Goal: Information Seeking & Learning: Learn about a topic

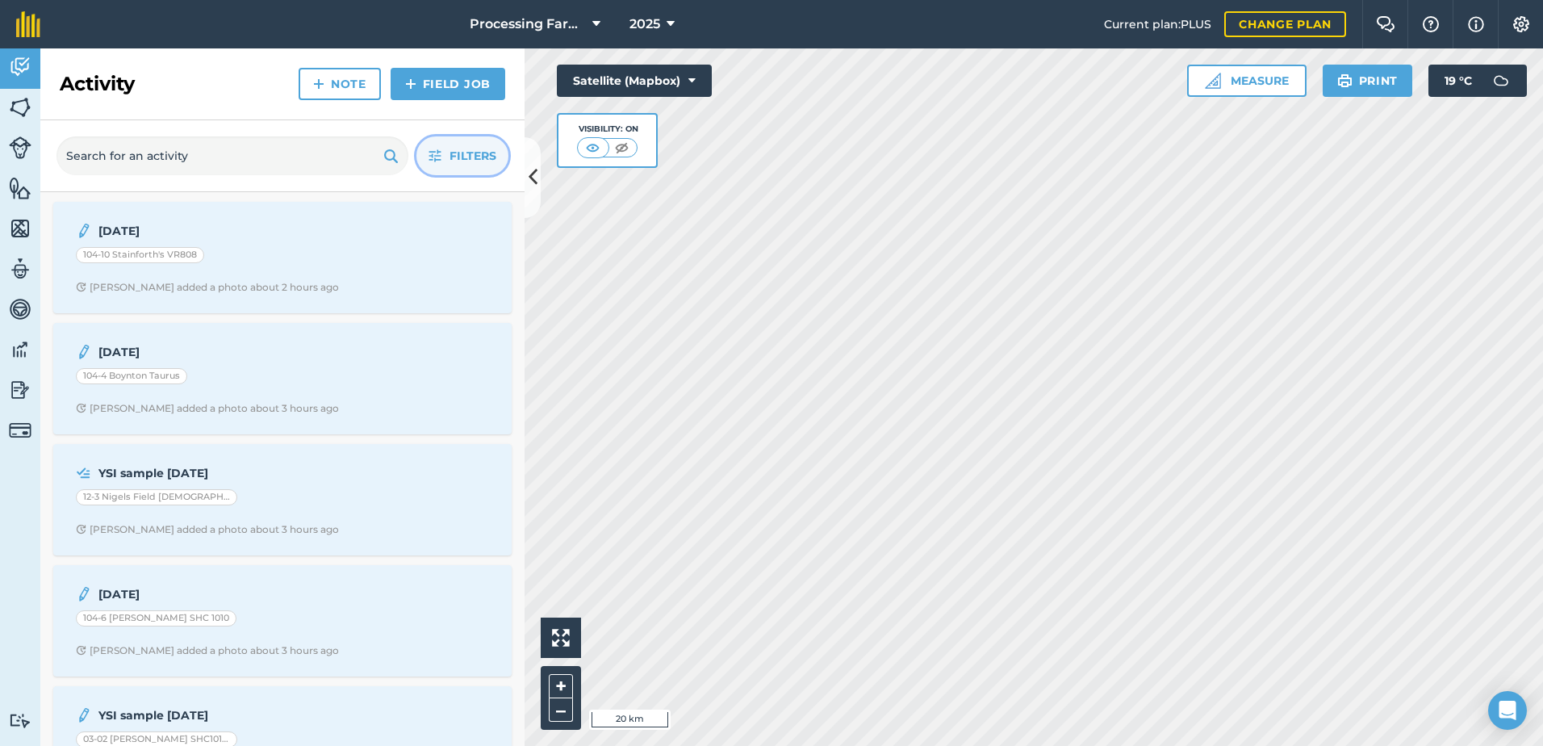
click at [475, 164] on span "Filters" at bounding box center [473, 156] width 47 height 18
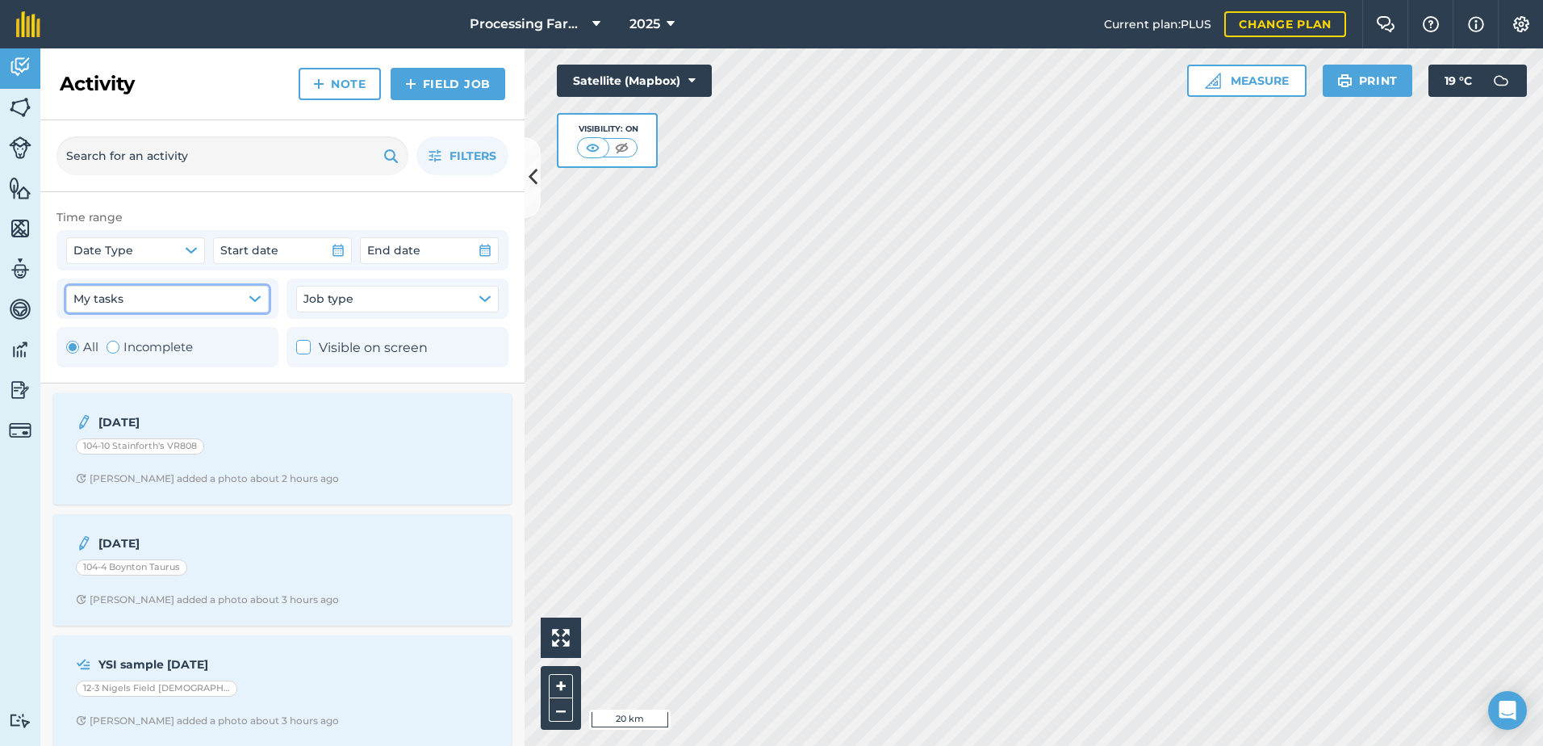
click at [209, 306] on button "My tasks" at bounding box center [167, 299] width 203 height 26
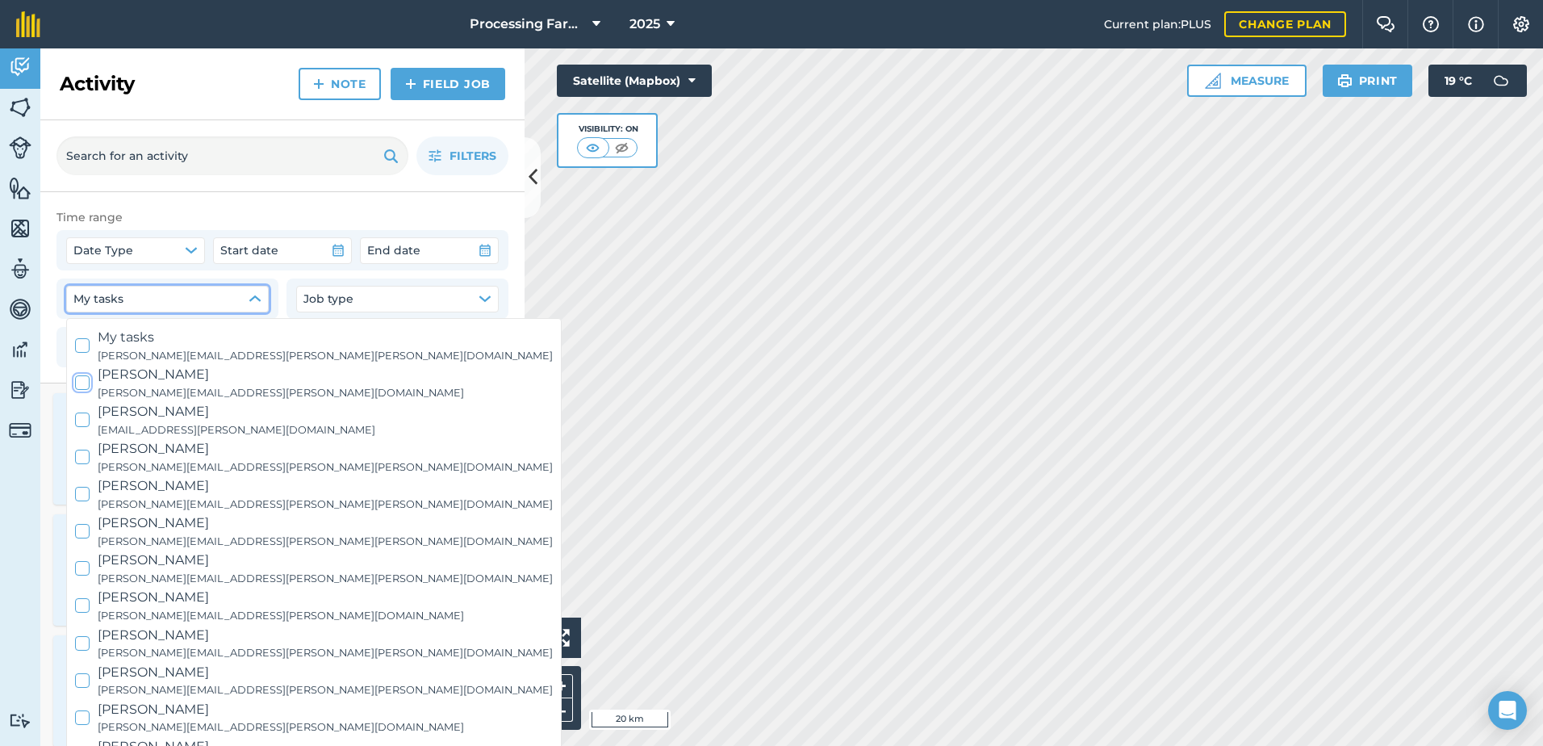
click at [163, 379] on span "[PERSON_NAME]" at bounding box center [281, 374] width 366 height 21
checkbox input "true"
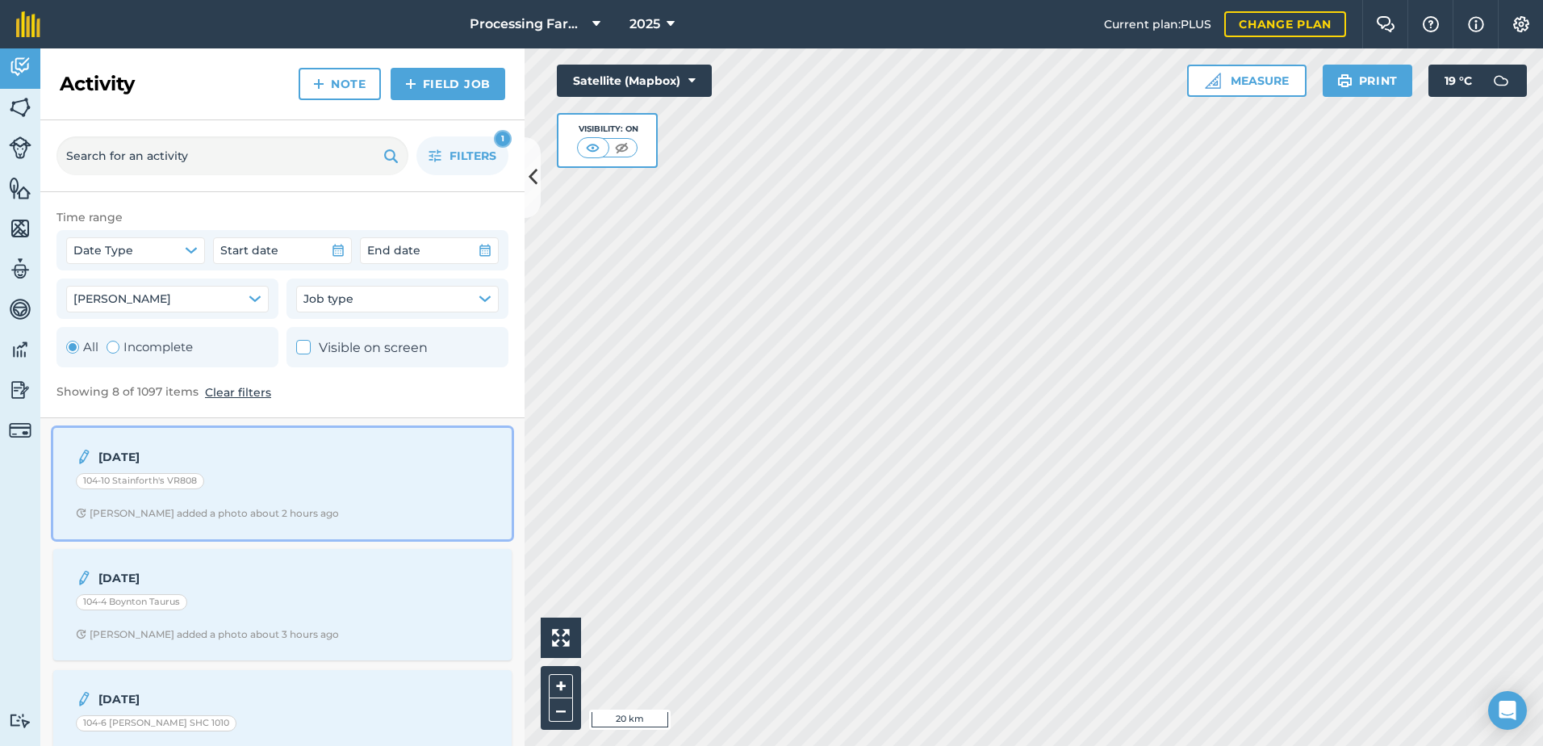
click at [301, 524] on div "[DATE] 104-10 Stainforth's VR808 [PERSON_NAME] added a photo about 2 hours ago" at bounding box center [282, 483] width 439 height 92
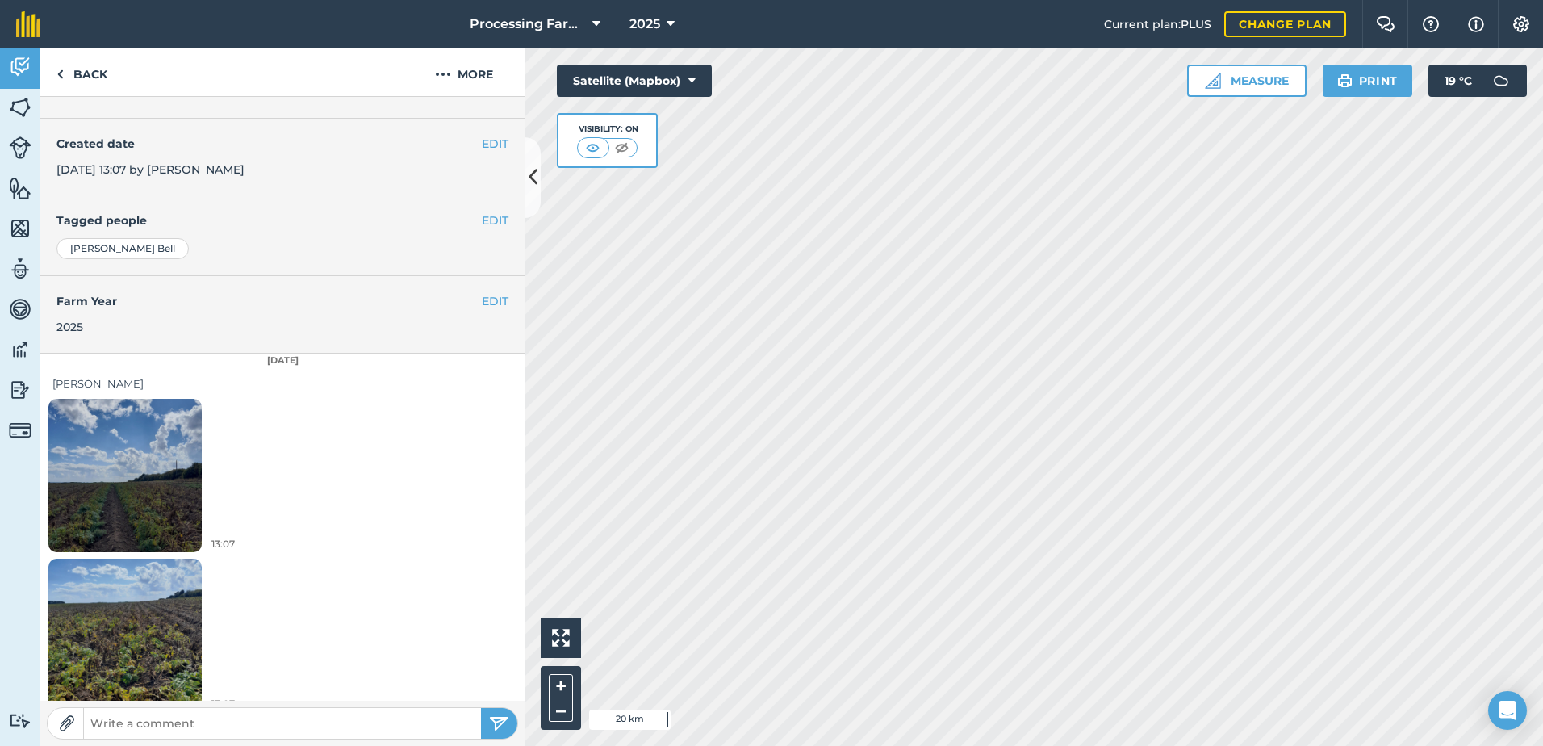
scroll to position [274, 0]
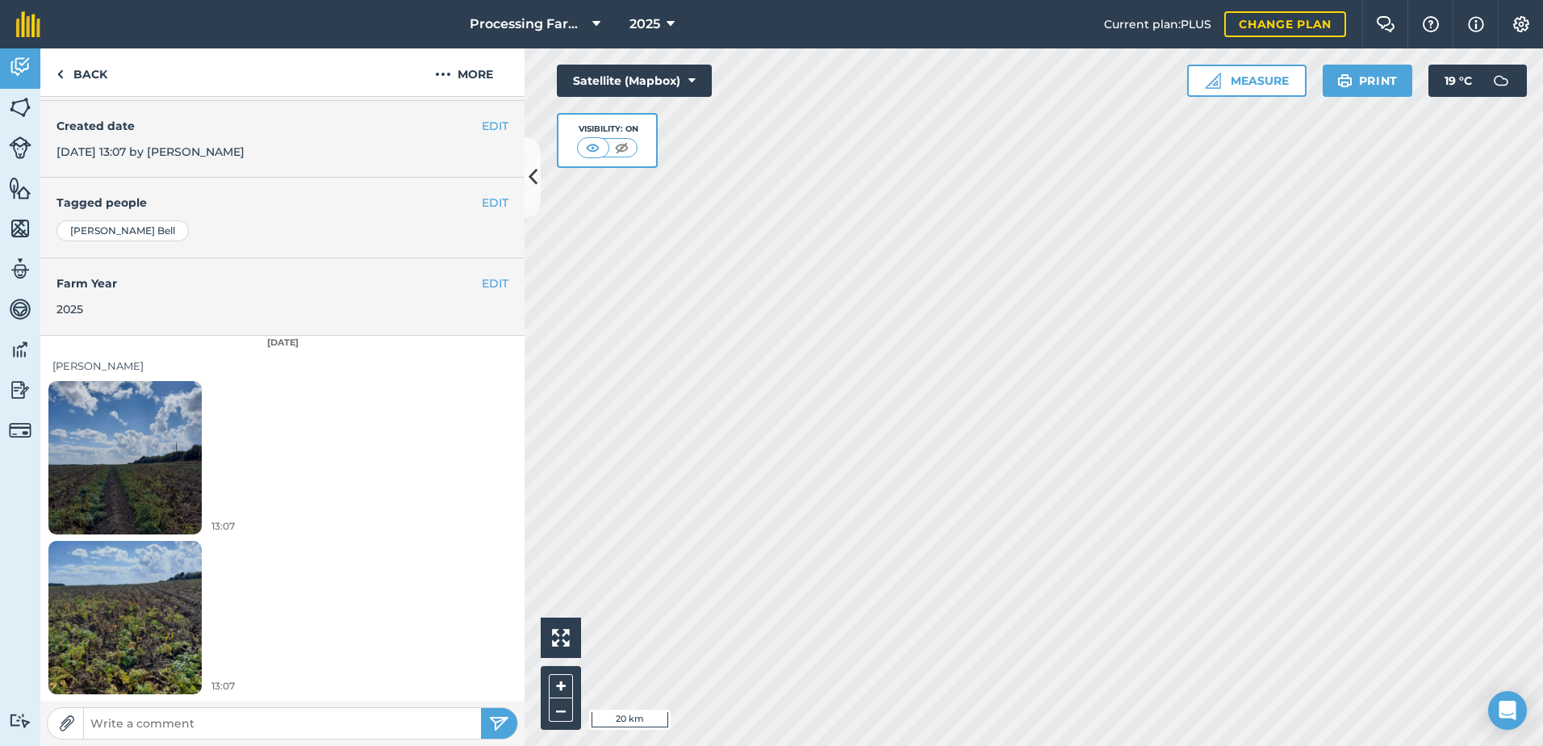
click at [119, 653] on img at bounding box center [124, 617] width 153 height 204
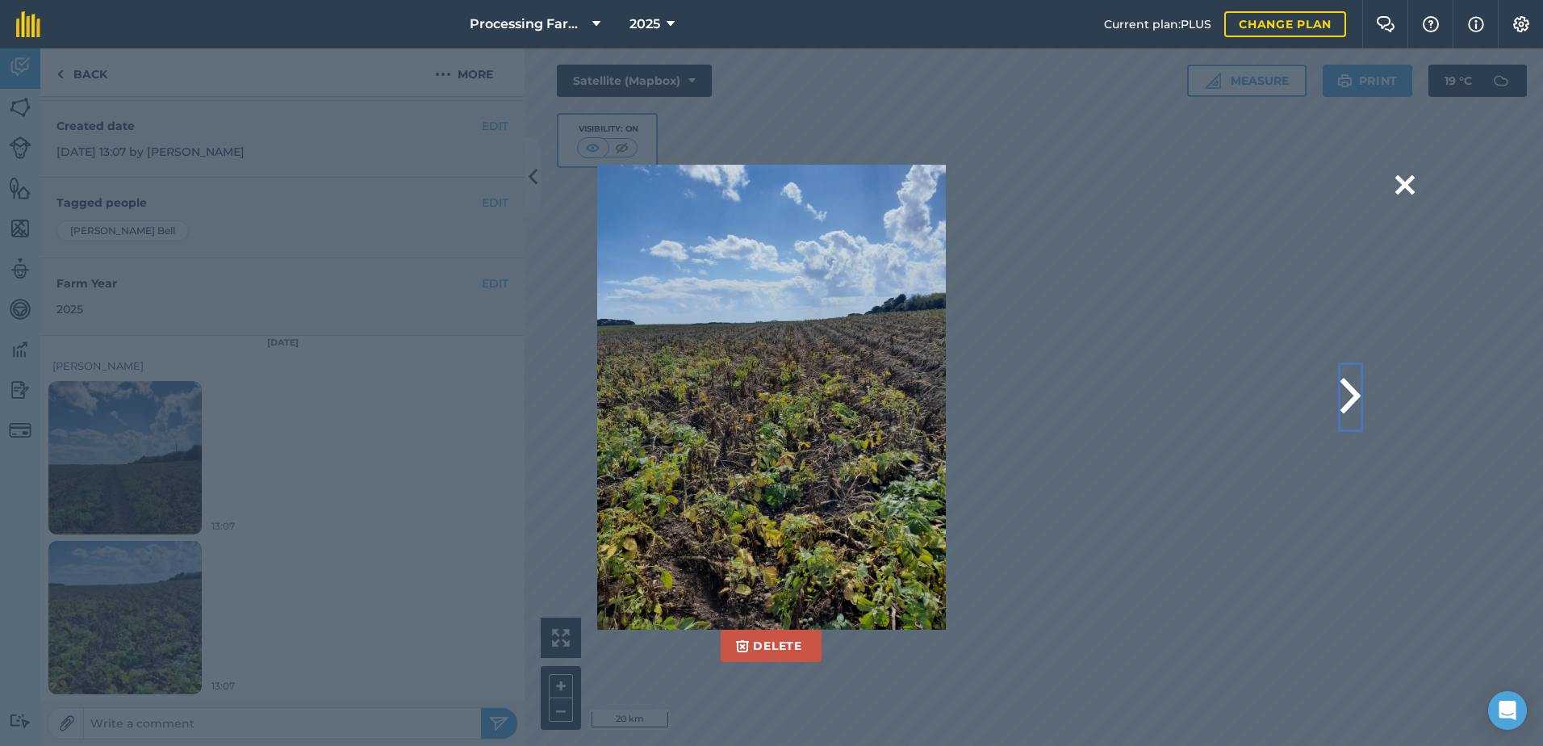
click at [1354, 390] on button at bounding box center [1351, 397] width 20 height 65
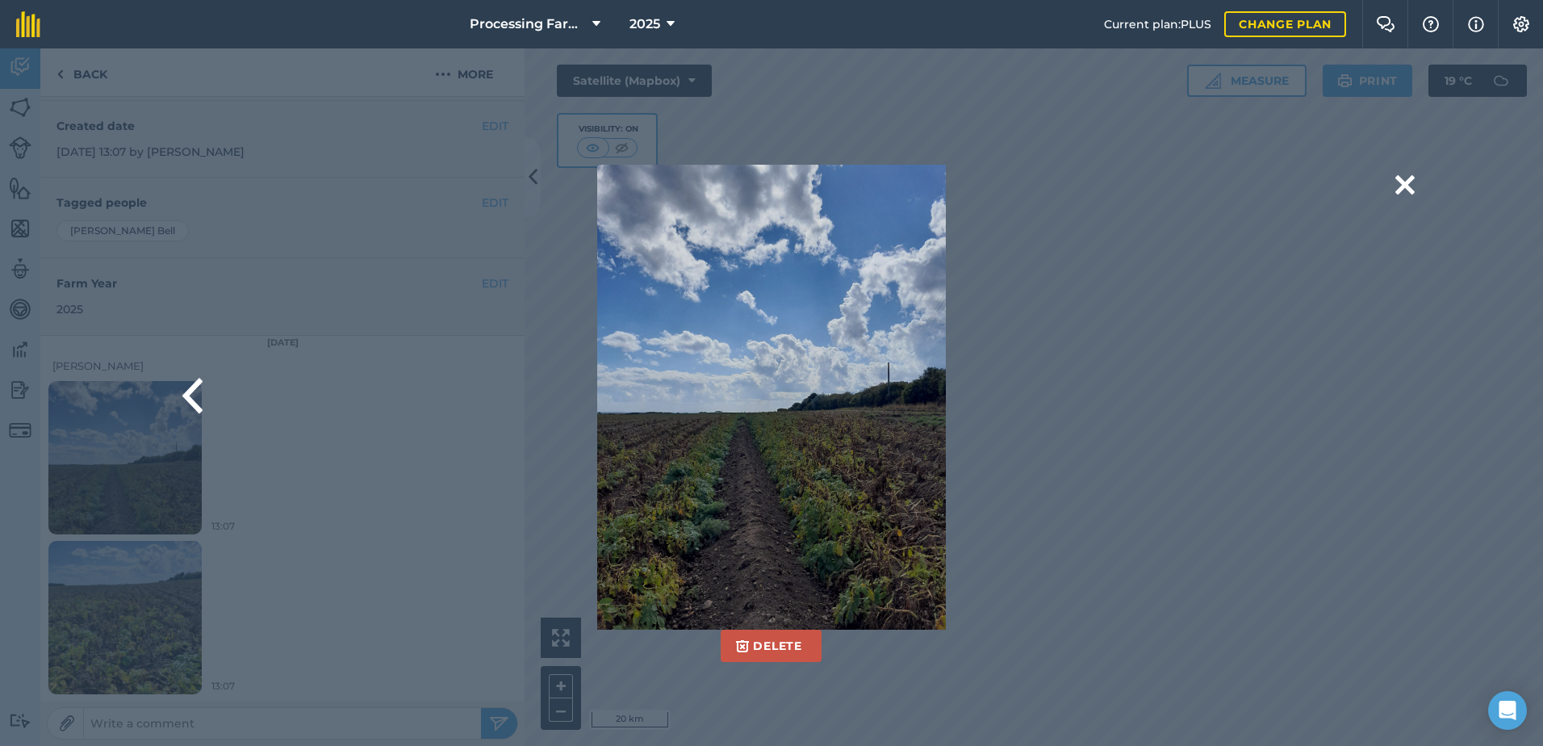
click at [1354, 390] on div "Delete Are you sure you would like to delete this image? [GEOGRAPHIC_DATA]" at bounding box center [771, 397] width 1286 height 465
click at [1413, 192] on button at bounding box center [1404, 185] width 19 height 41
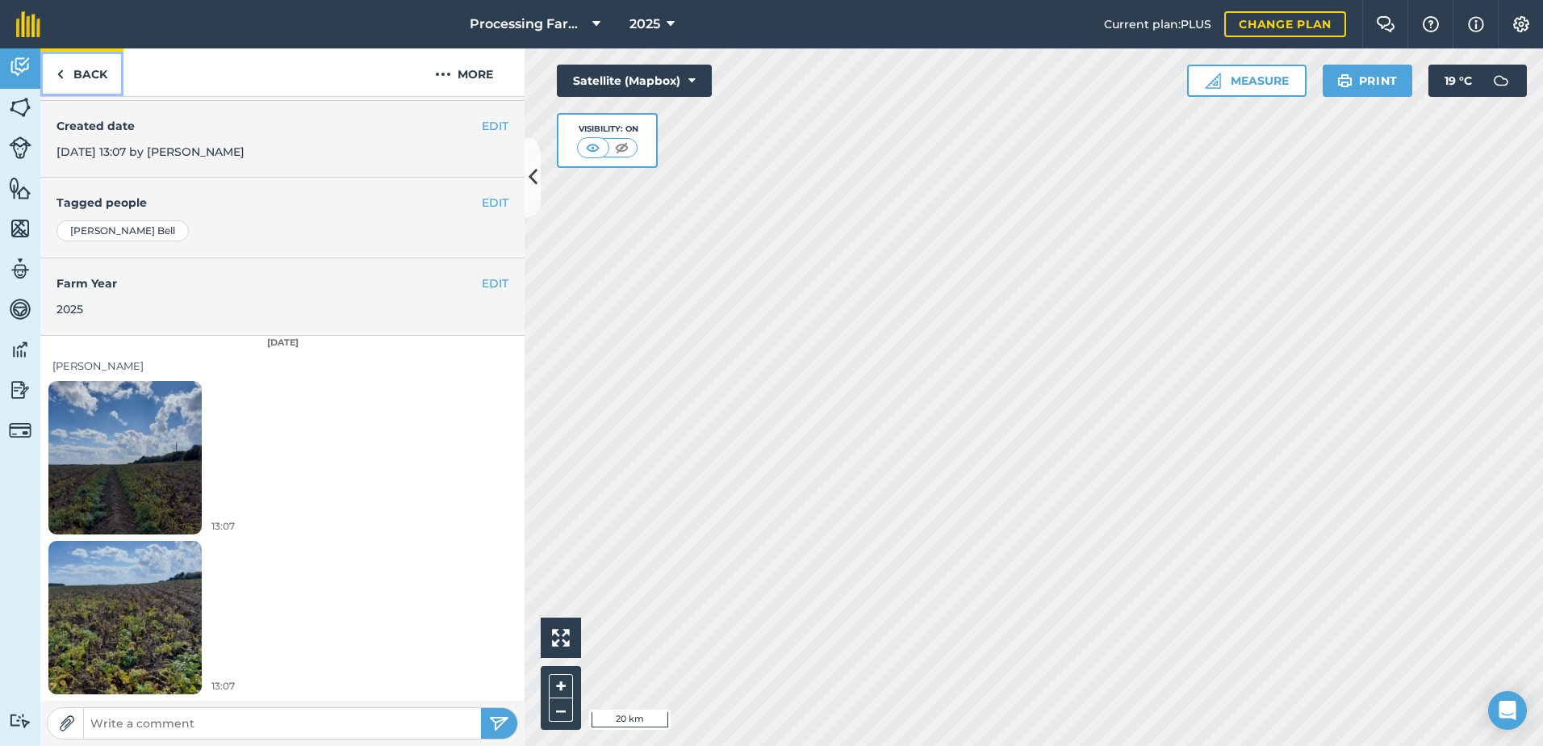
click at [90, 70] on link "Back" at bounding box center [81, 72] width 83 height 48
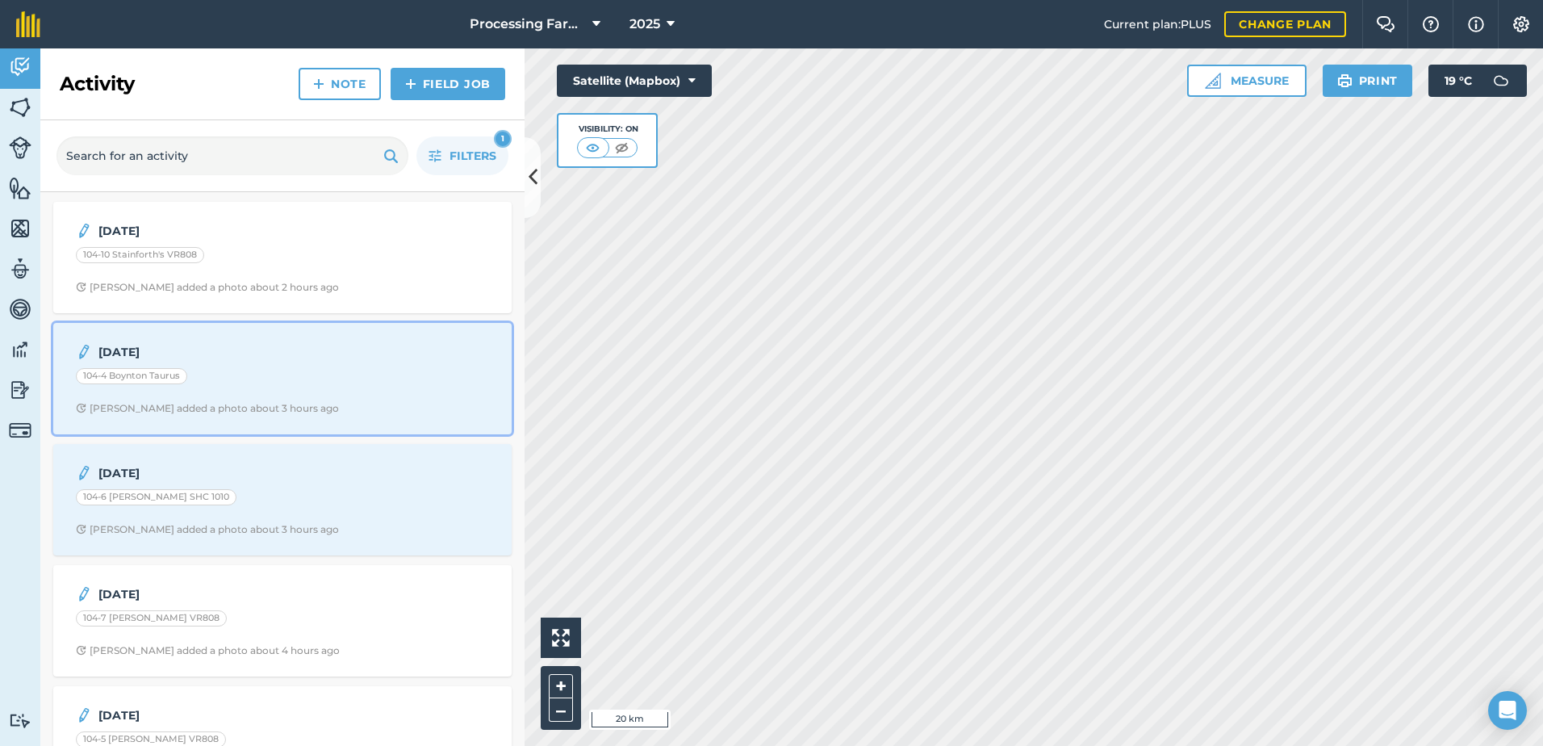
click at [252, 397] on div "[DATE] 104-4 Boynton Taurus [PERSON_NAME] added a photo about 3 hours ago" at bounding box center [282, 379] width 439 height 92
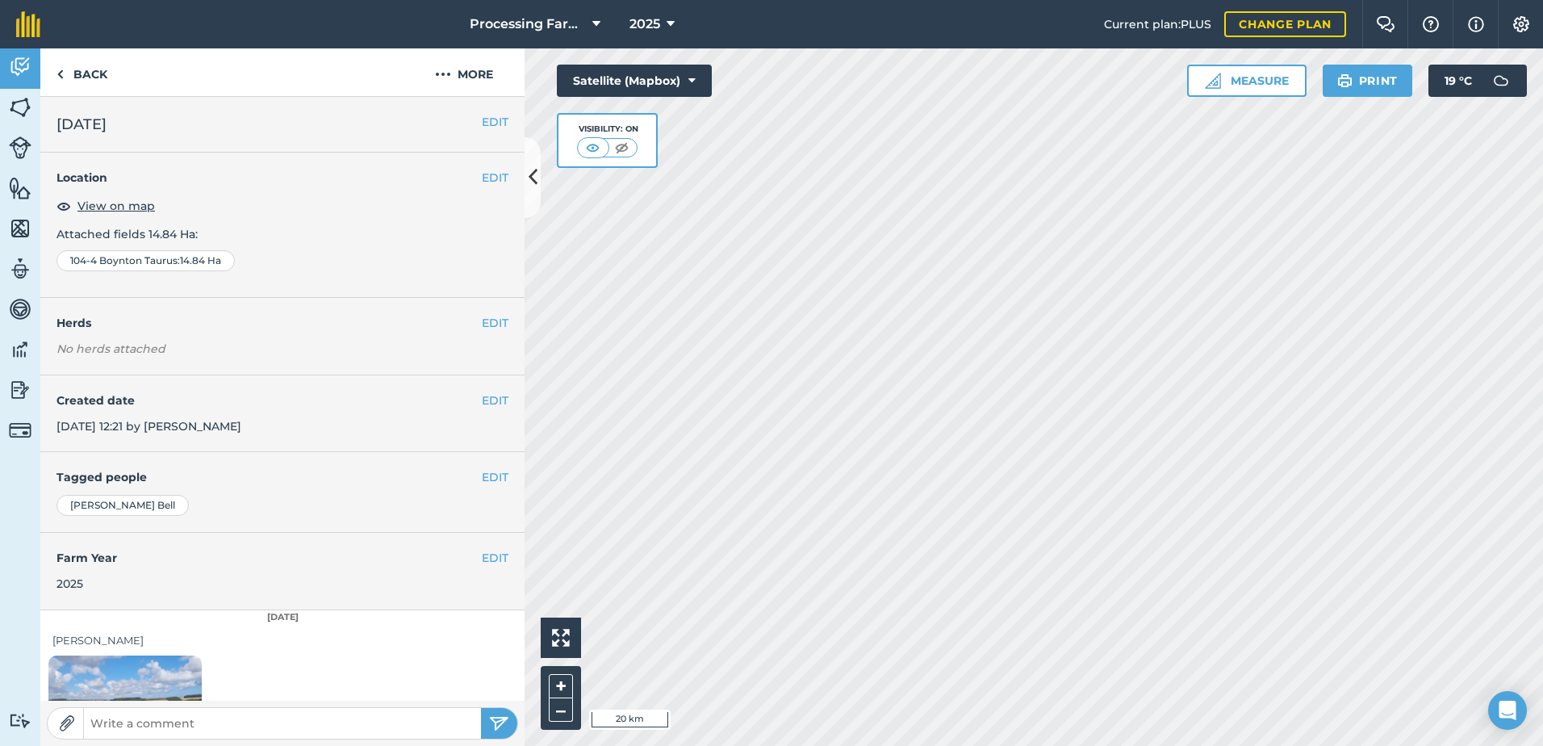
scroll to position [115, 0]
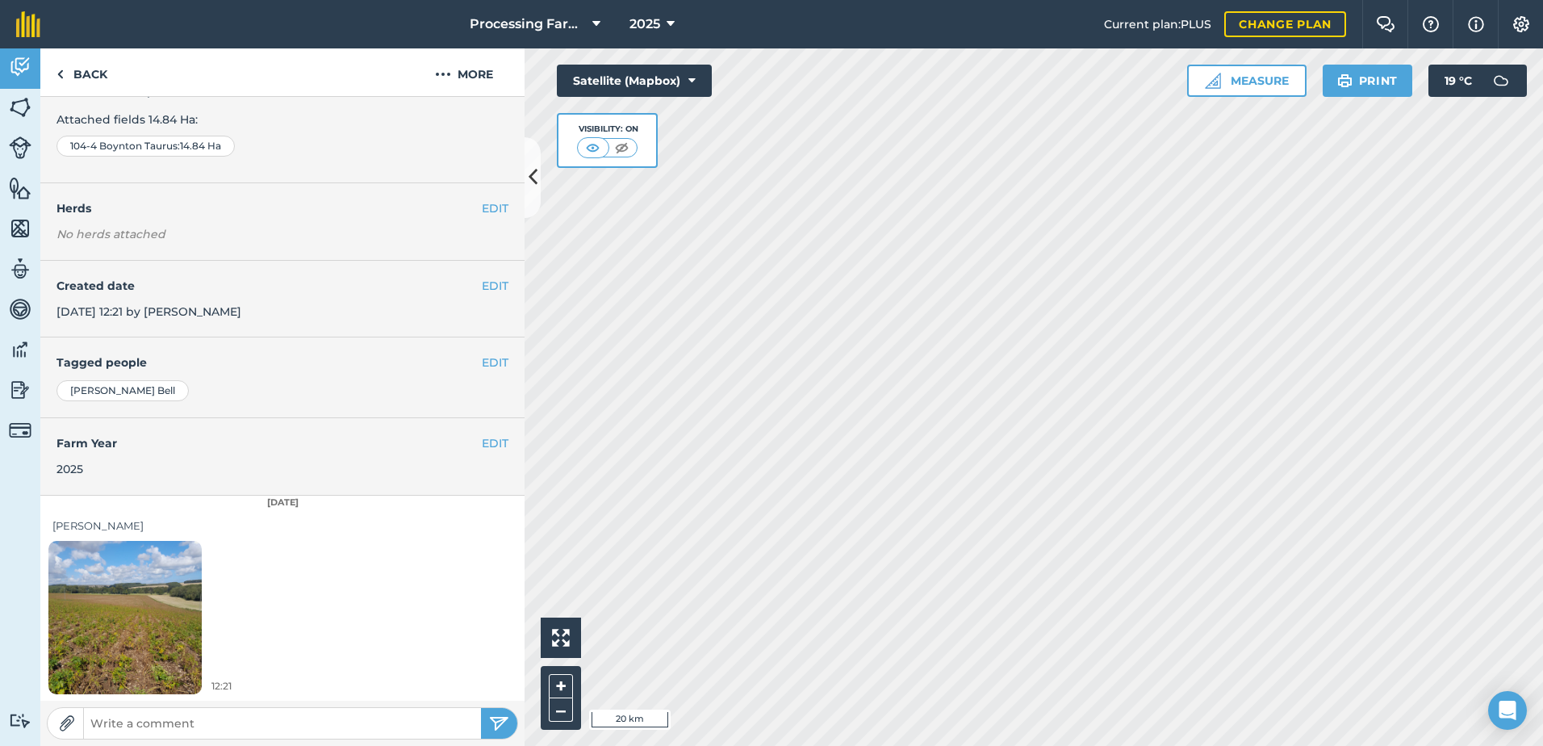
click at [156, 634] on img at bounding box center [124, 617] width 153 height 204
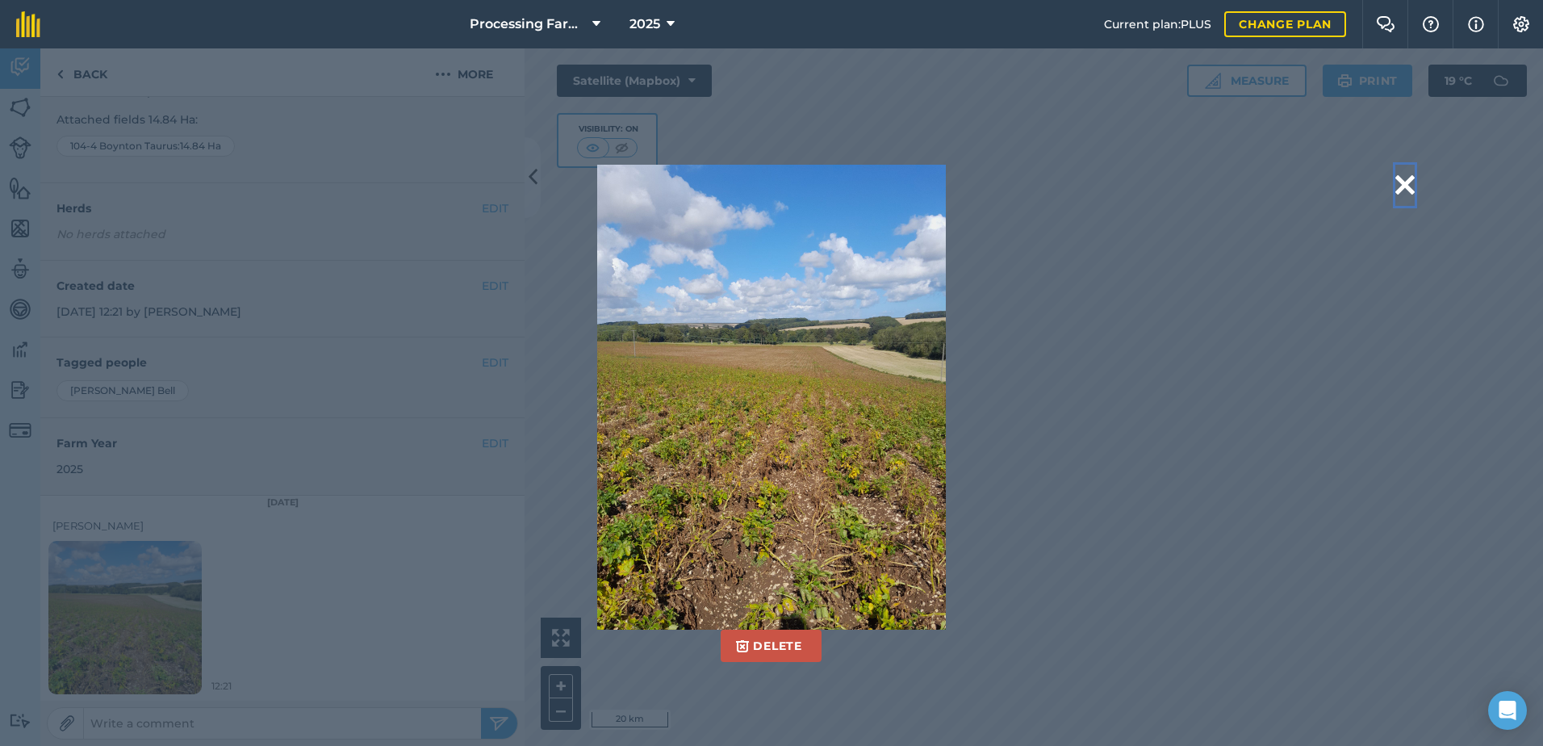
click at [1406, 185] on button at bounding box center [1404, 185] width 19 height 41
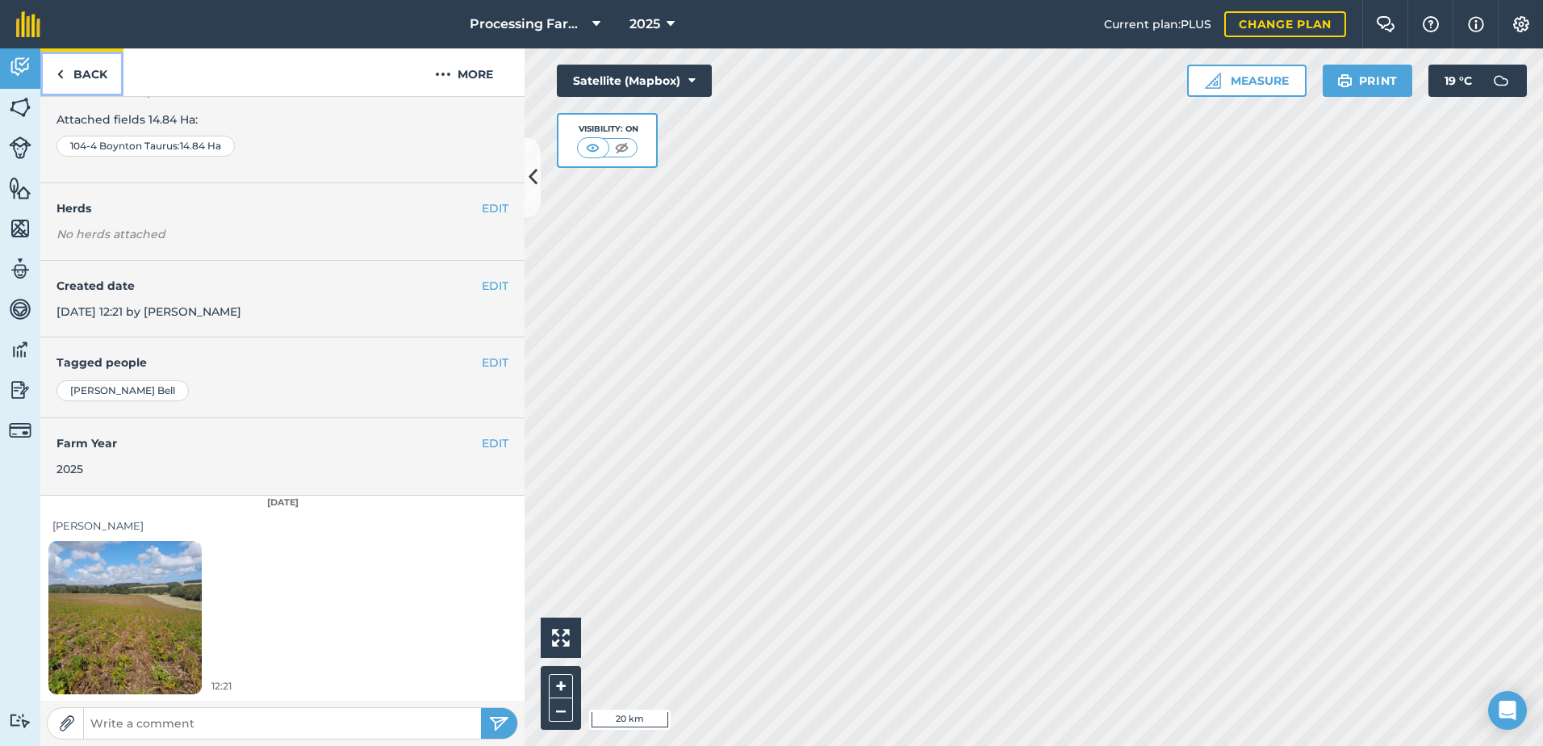
click at [63, 77] on img at bounding box center [59, 74] width 7 height 19
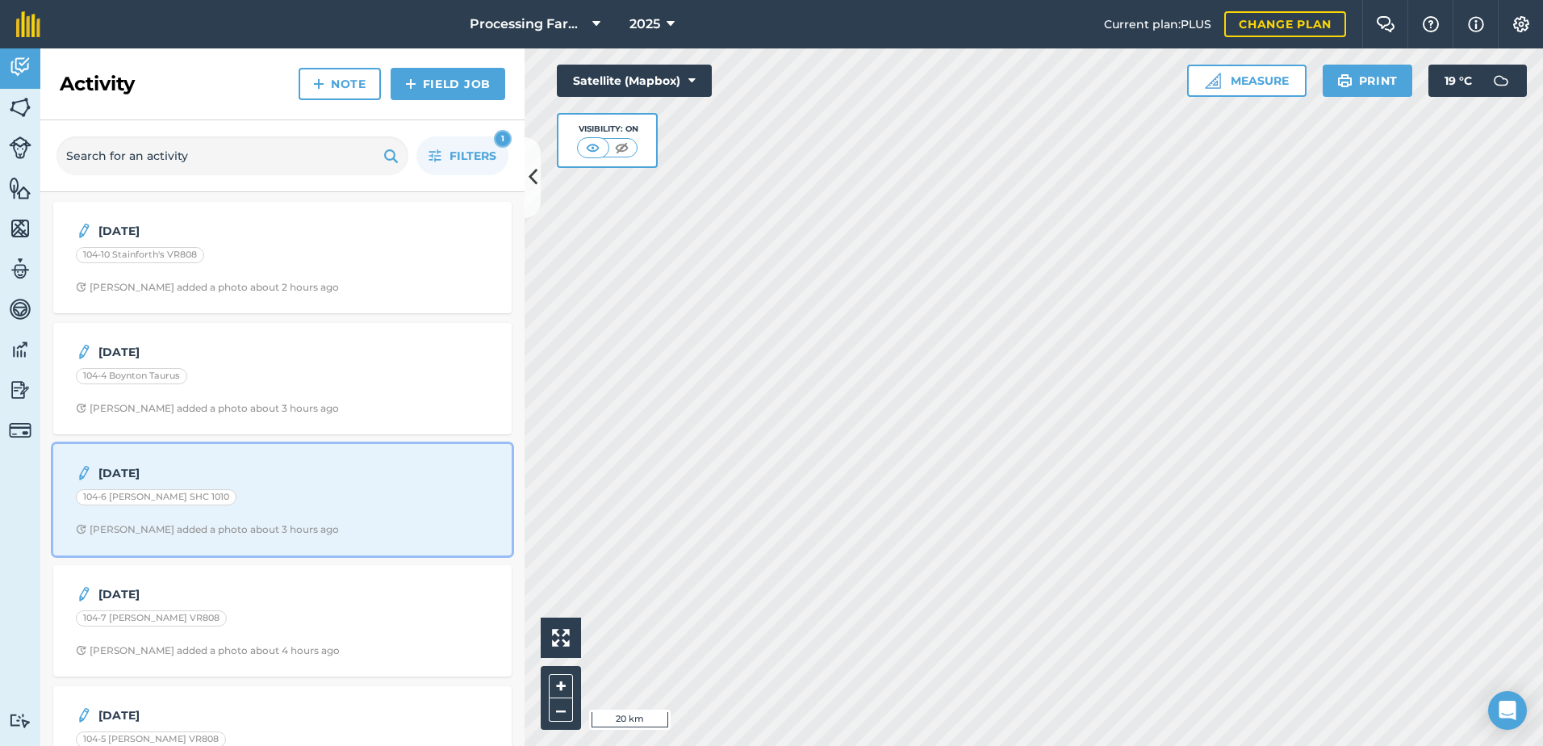
click at [287, 503] on div "104-6 [PERSON_NAME] SHC 1010" at bounding box center [282, 499] width 413 height 21
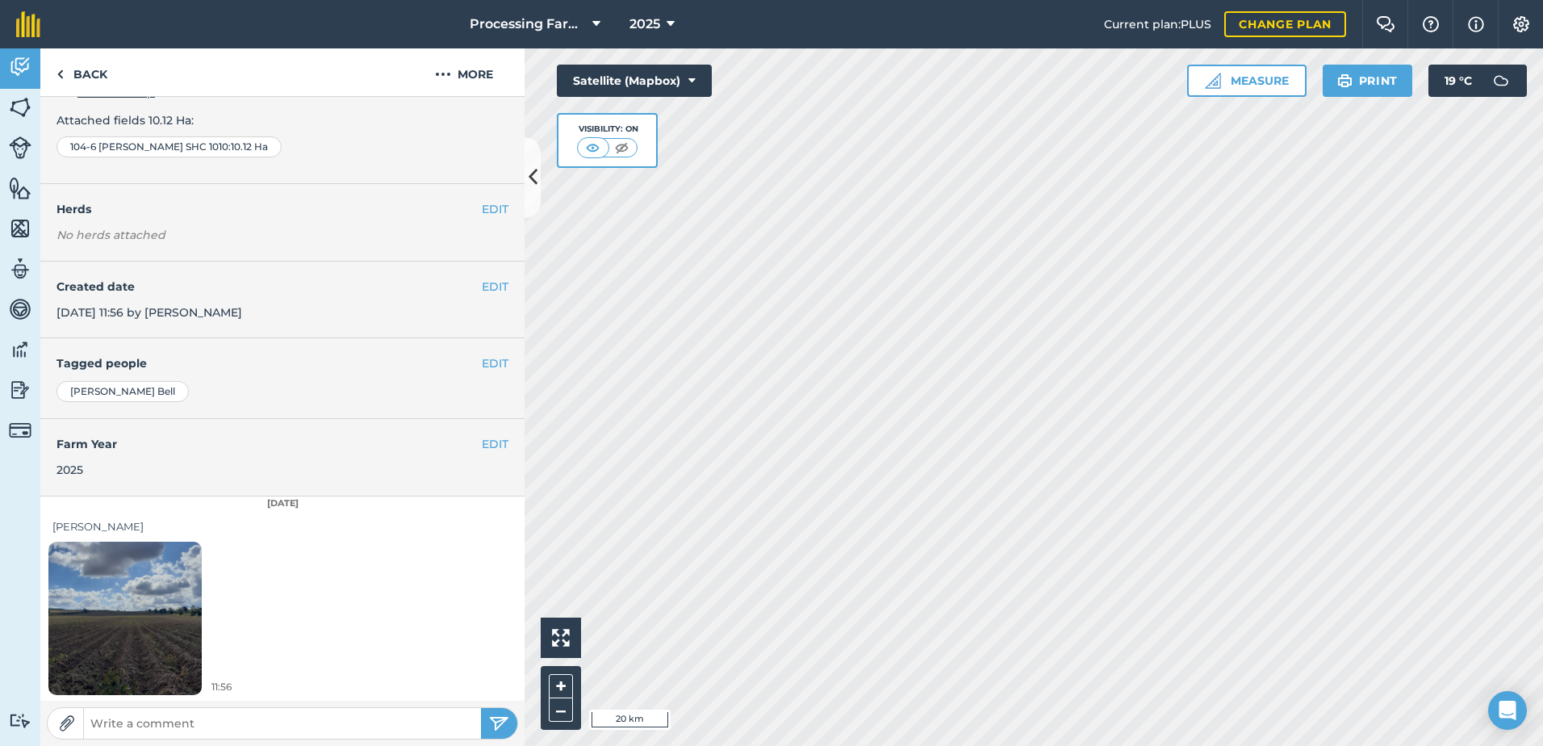
scroll to position [115, 0]
click at [151, 619] on img at bounding box center [124, 617] width 153 height 204
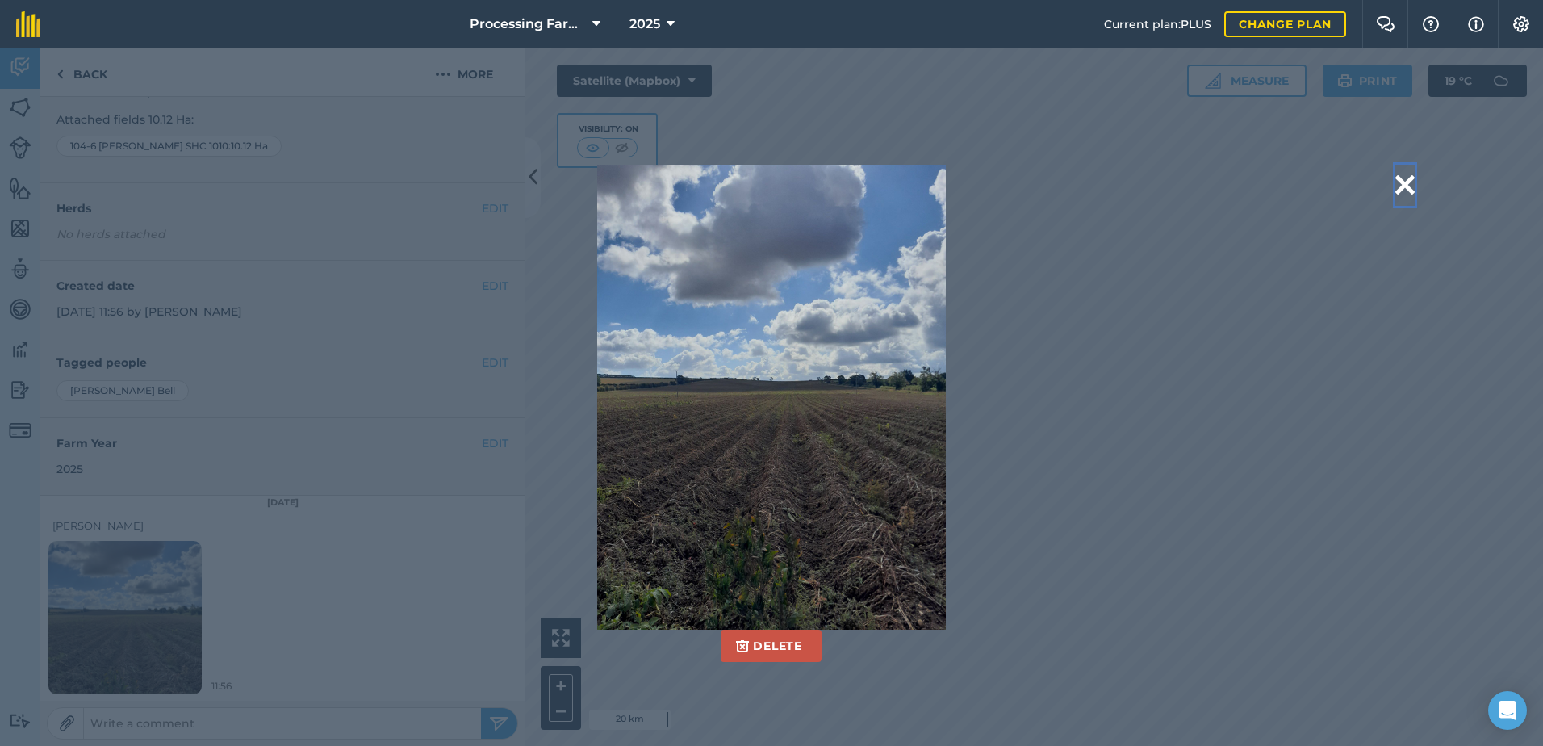
click at [1402, 182] on button at bounding box center [1404, 185] width 19 height 41
